Goal: Check status: Check status

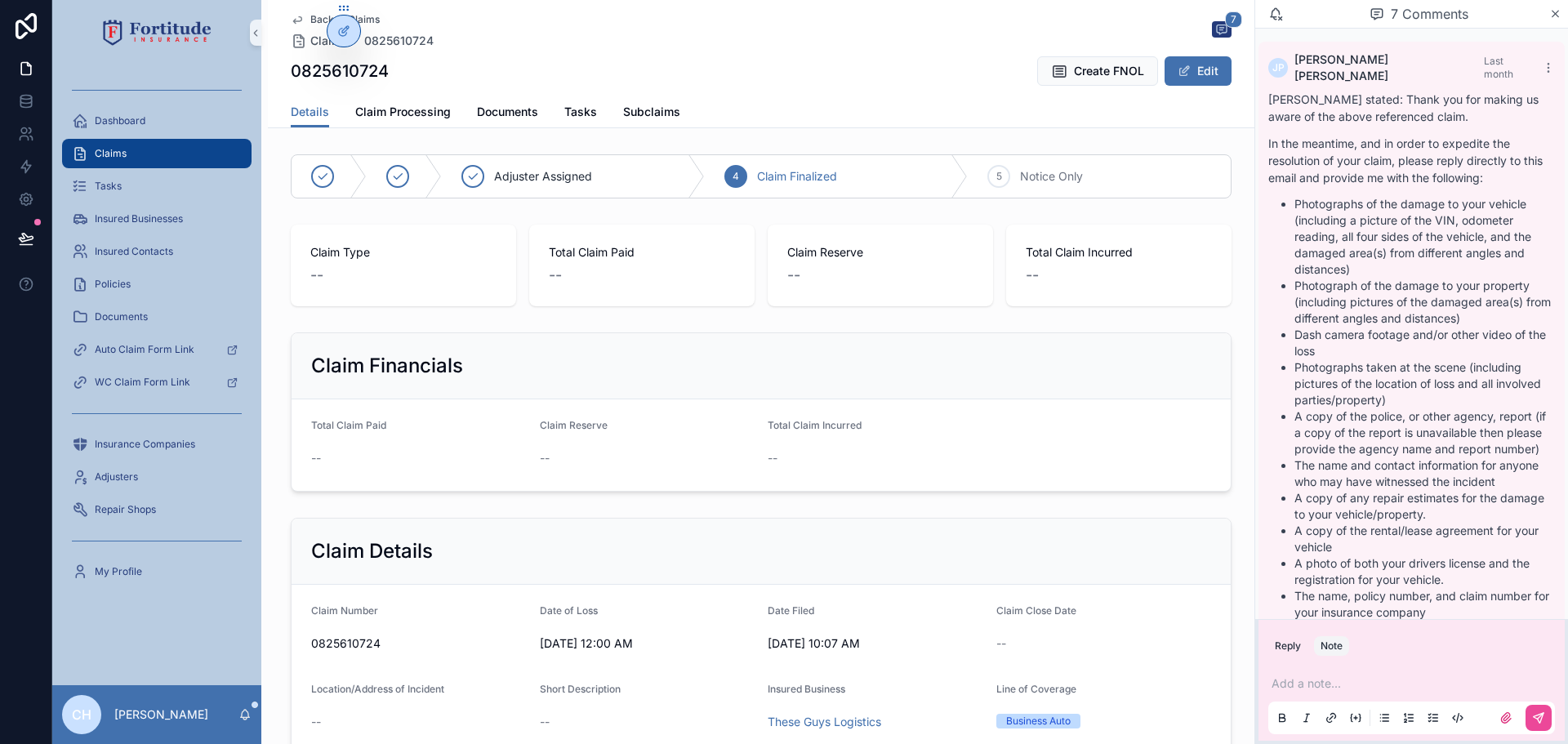
scroll to position [1282, 0]
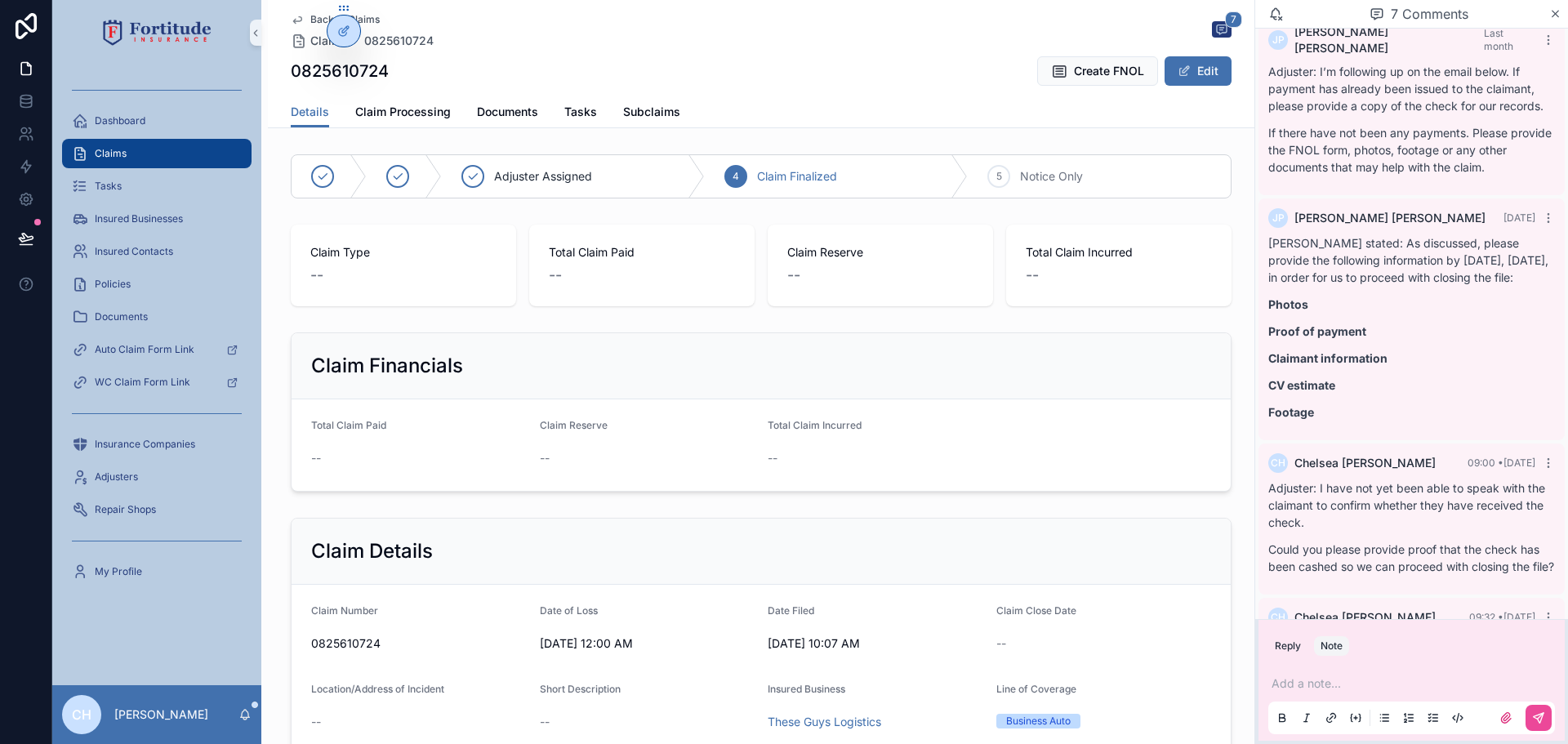
click at [139, 153] on div "Claims" at bounding box center [156, 153] width 170 height 26
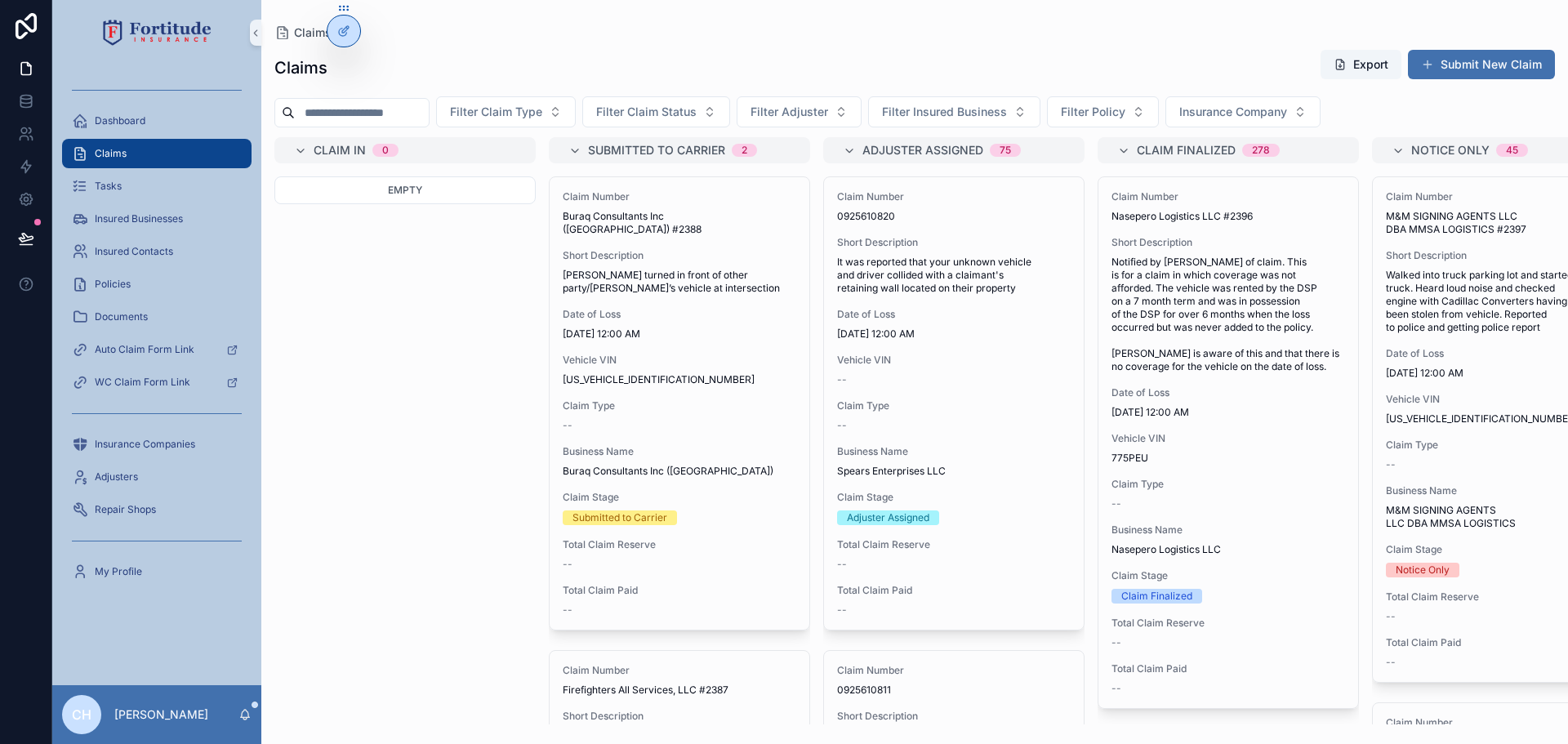
click at [366, 109] on input "scrollable content" at bounding box center [362, 112] width 134 height 22
paste input "**********"
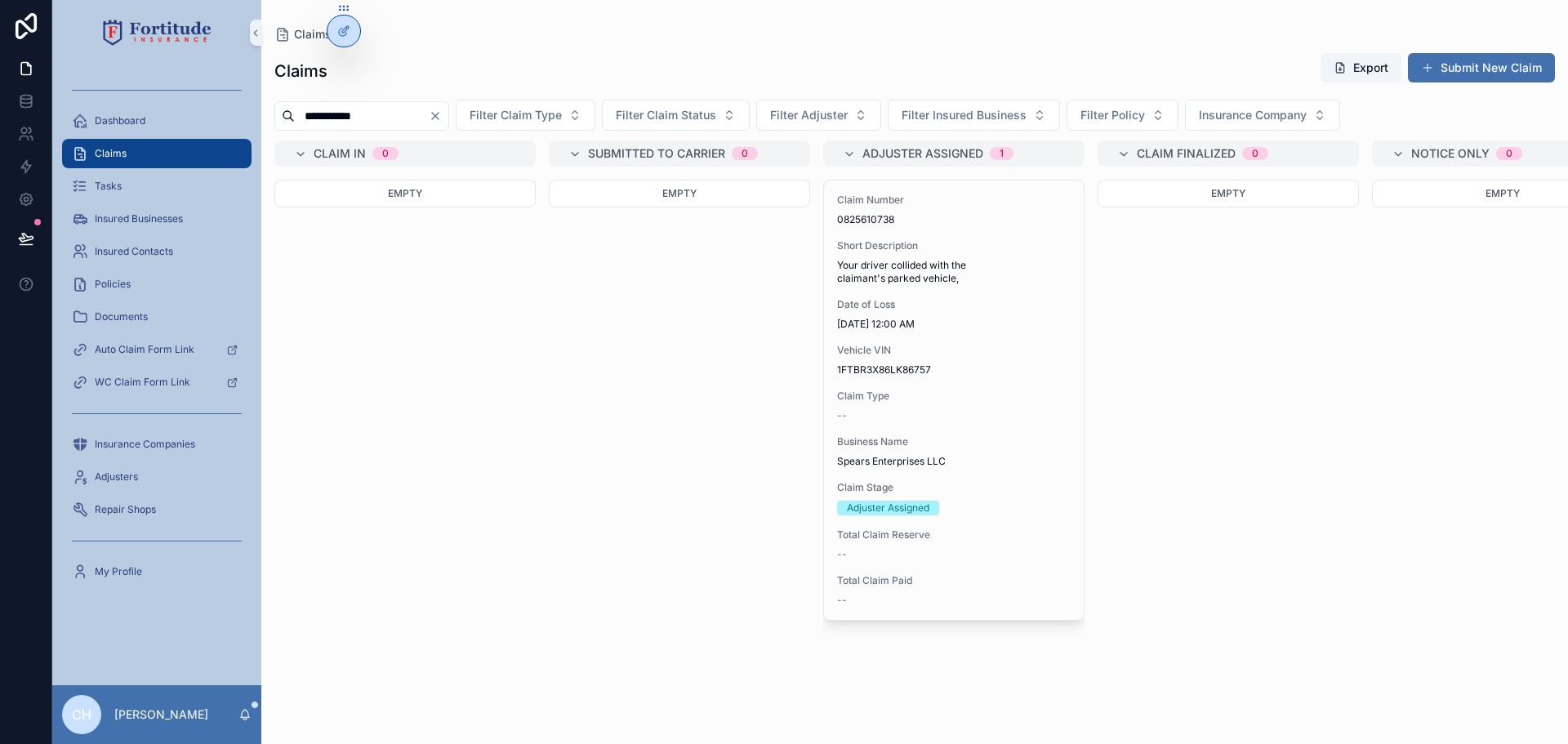
type input "**********"
click at [978, 397] on span "Claim Type" at bounding box center [954, 396] width 233 height 13
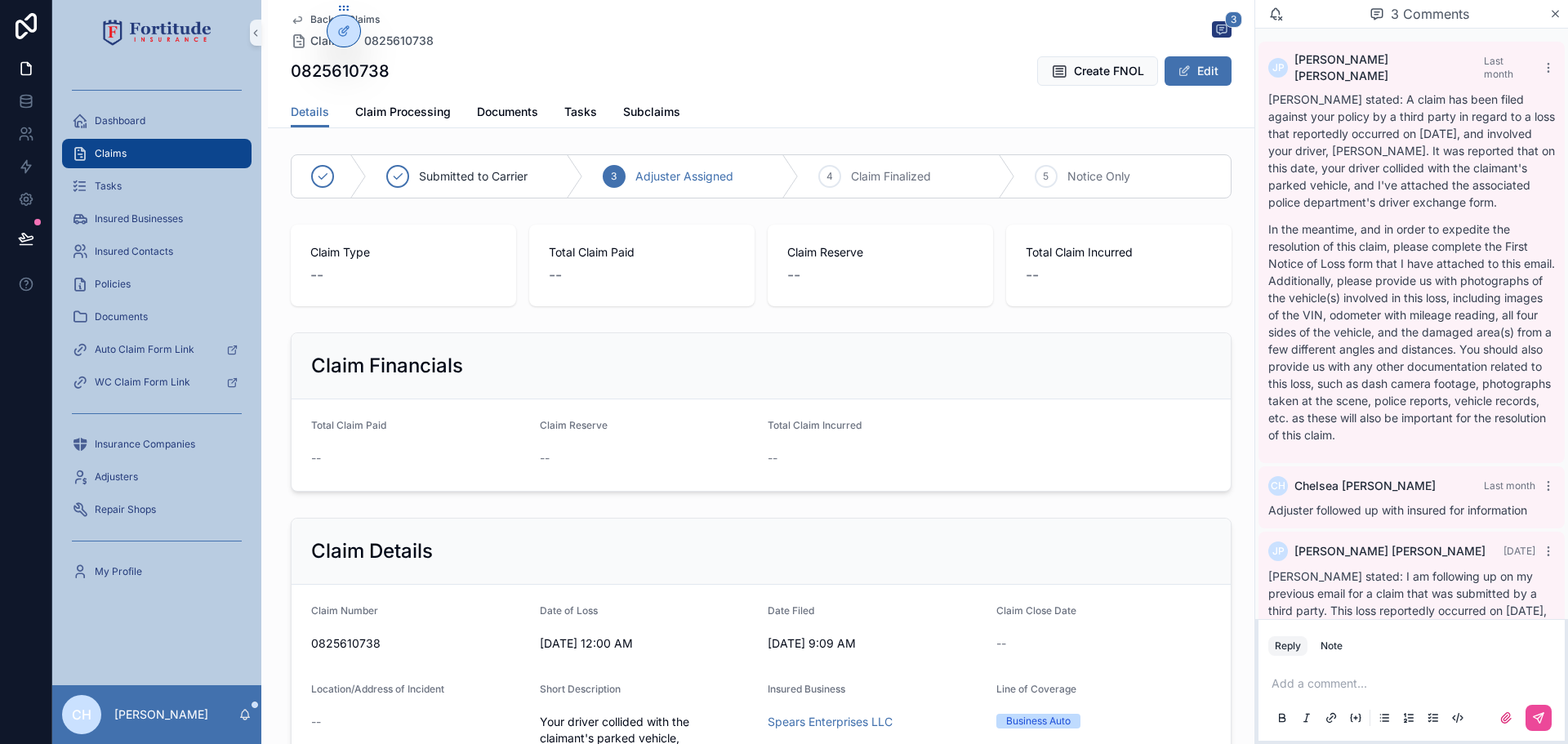
scroll to position [547, 0]
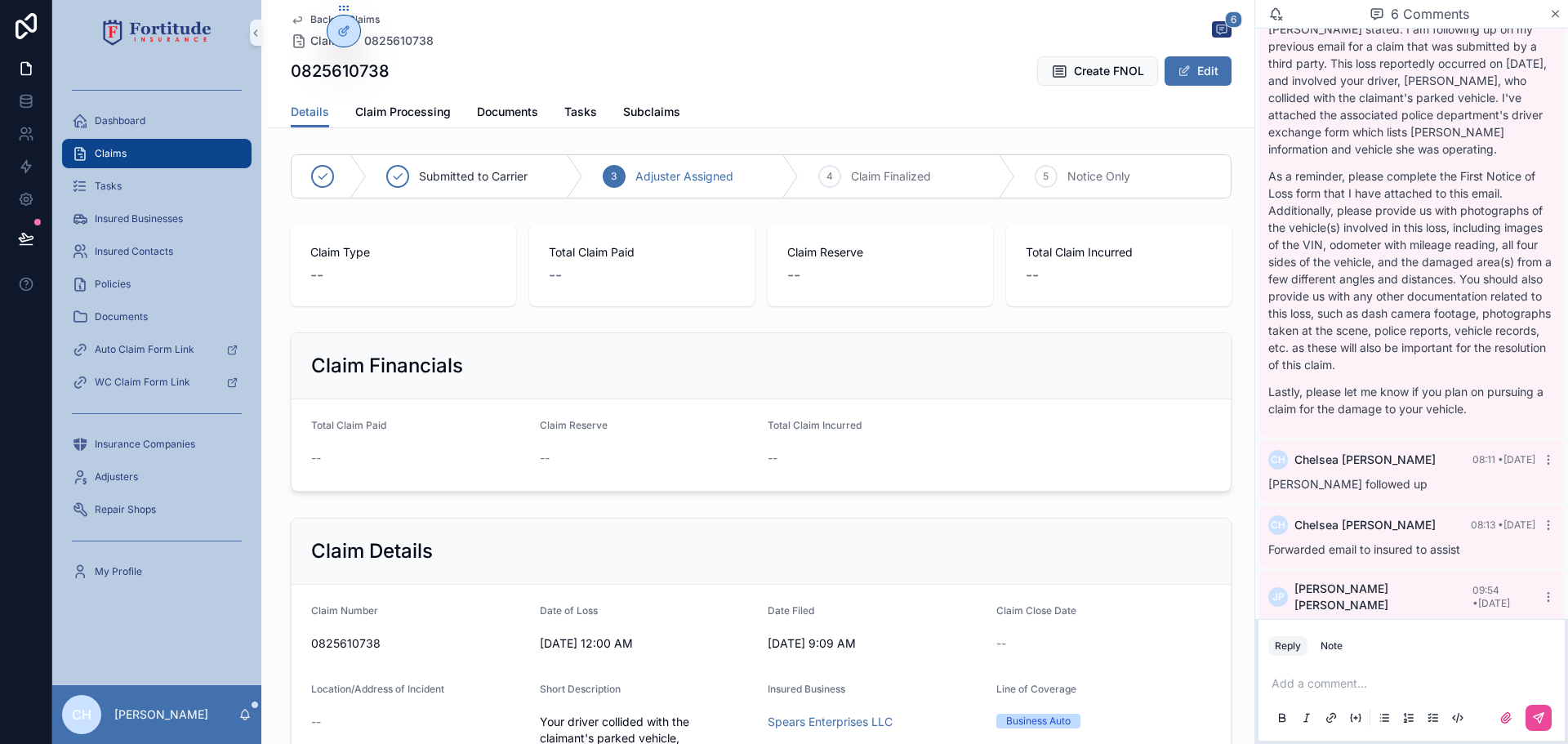
drag, startPoint x: 1334, startPoint y: 646, endPoint x: 1334, endPoint y: 660, distance: 14.0
click at [1335, 646] on div "Note" at bounding box center [1331, 646] width 22 height 13
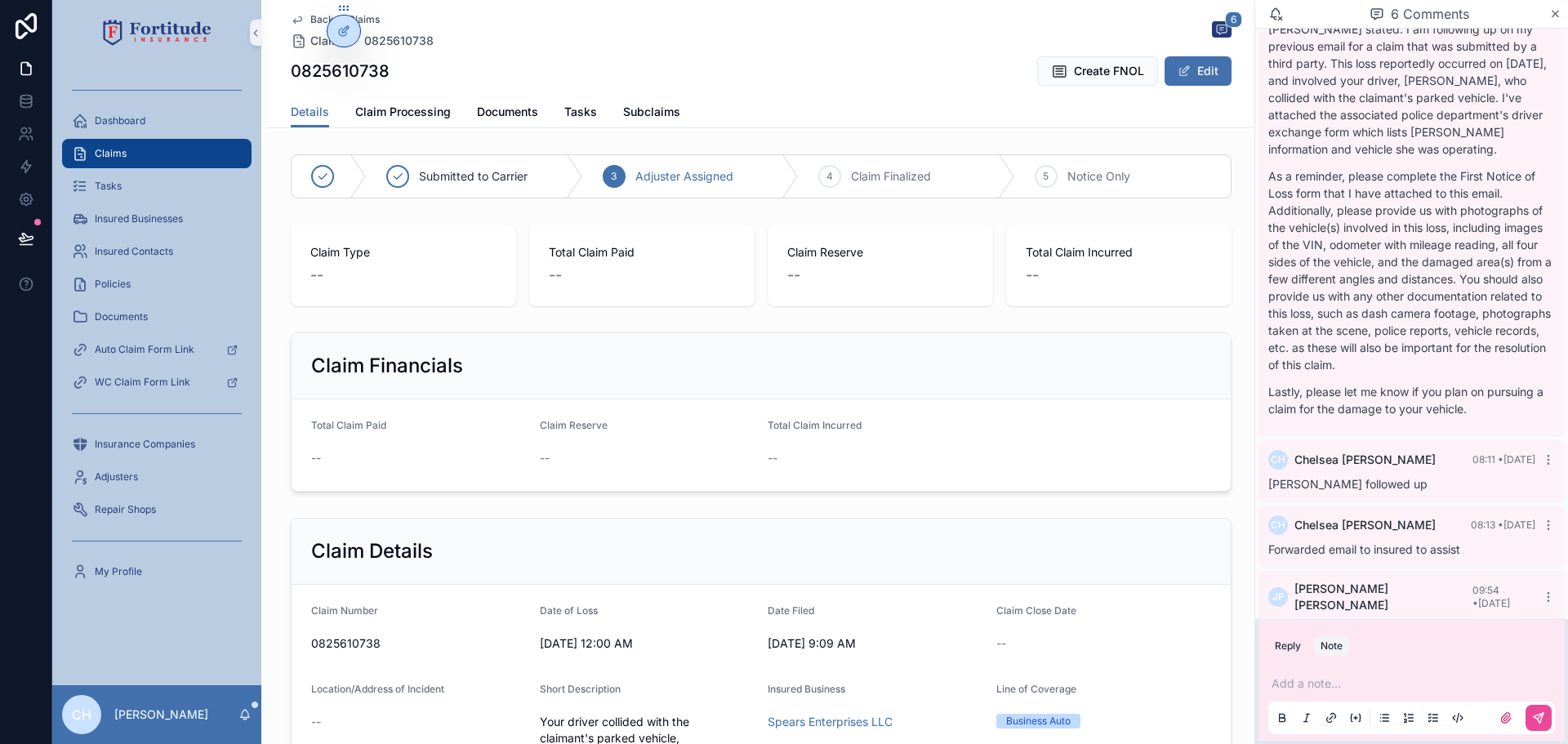
click at [1300, 685] on p "scrollable content" at bounding box center [1415, 684] width 286 height 16
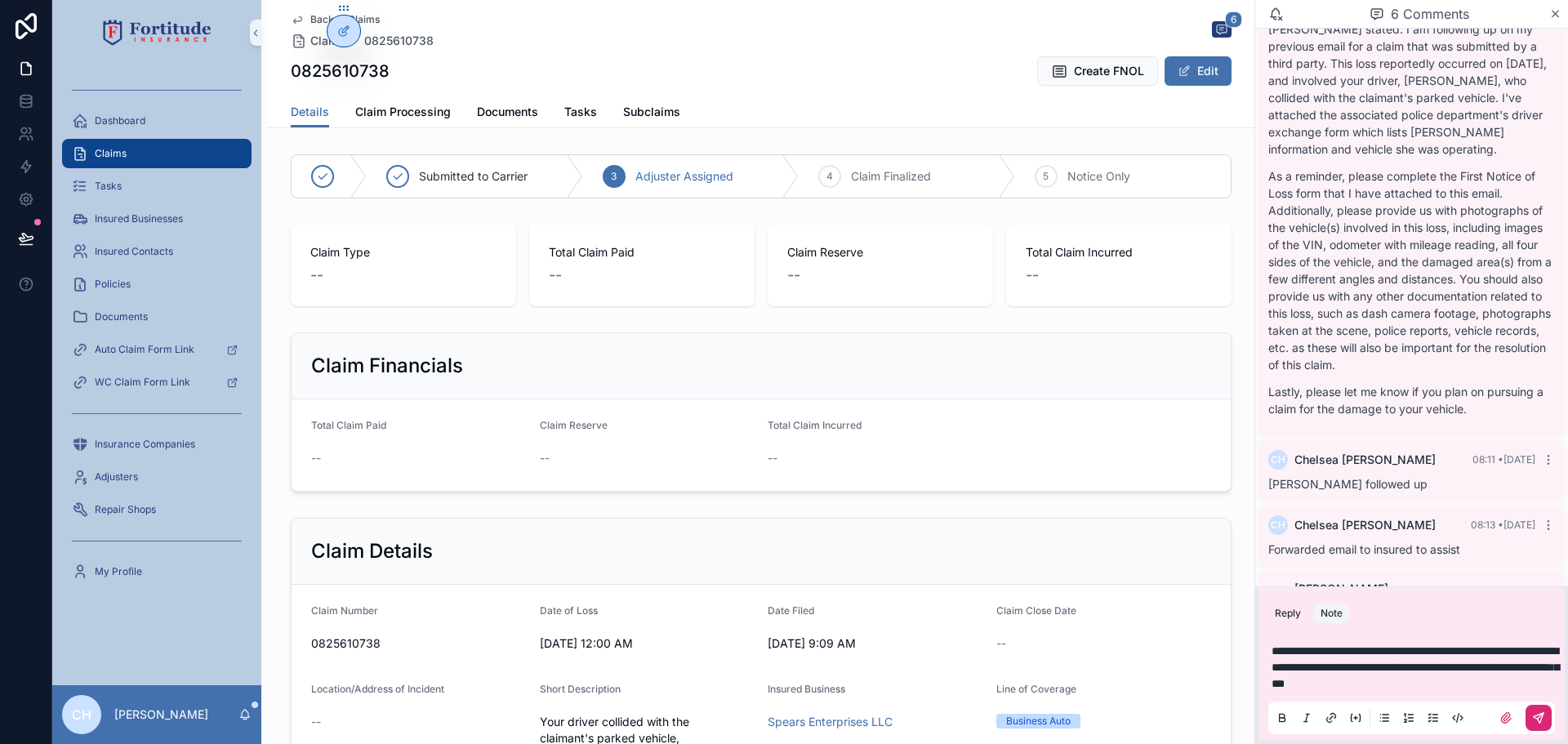
click at [1530, 719] on button "scrollable content" at bounding box center [1538, 717] width 26 height 26
